Goal: Task Accomplishment & Management: Complete application form

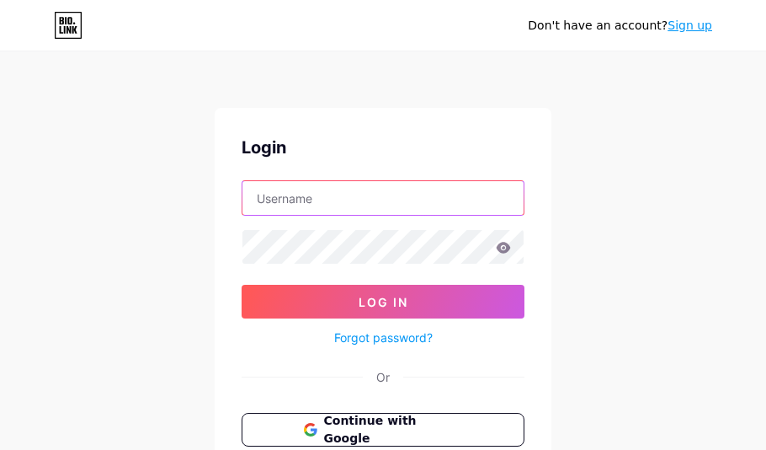
click at [291, 201] on input "text" at bounding box center [382, 198] width 281 height 34
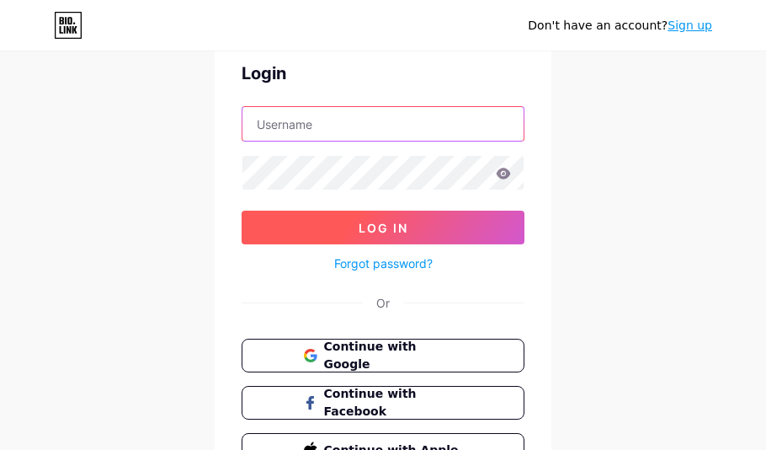
scroll to position [112, 0]
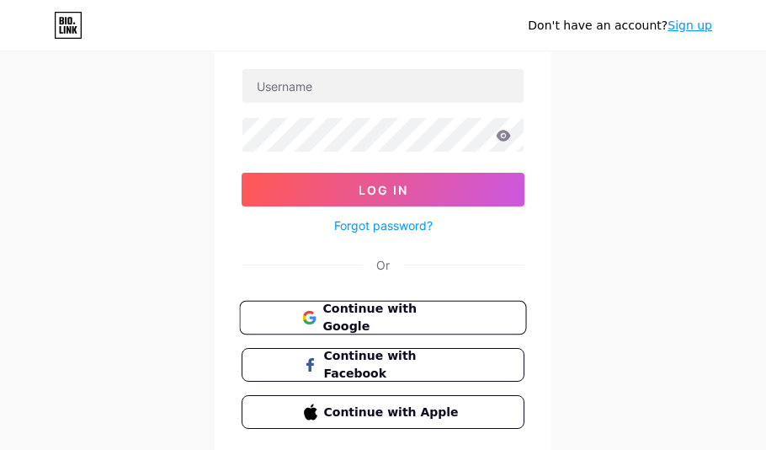
click at [354, 320] on span "Continue with Google" at bounding box center [392, 318] width 141 height 36
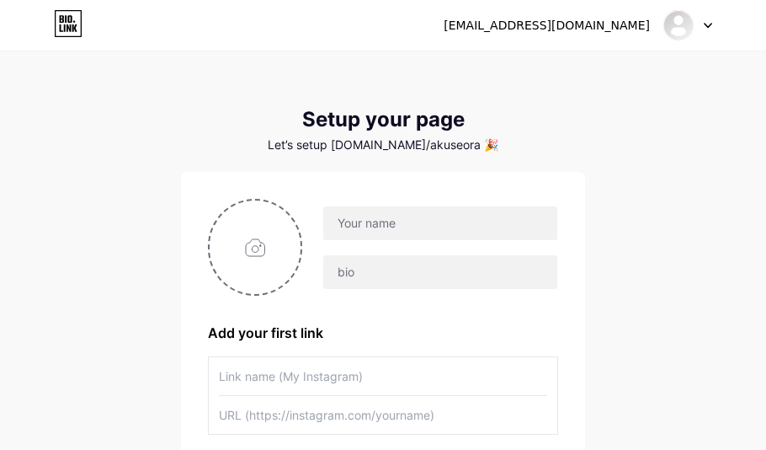
click at [701, 19] on div at bounding box center [687, 25] width 49 height 30
